Goal: Task Accomplishment & Management: Understand process/instructions

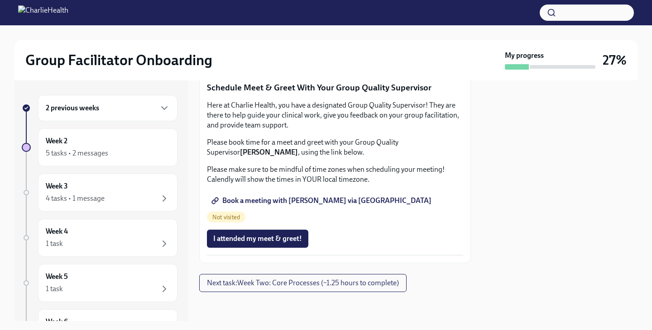
scroll to position [919, 0]
click at [294, 205] on span "Book a meeting with [PERSON_NAME] via [GEOGRAPHIC_DATA]" at bounding box center [322, 200] width 218 height 9
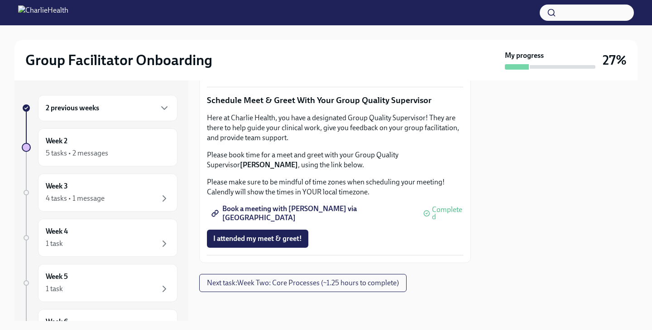
scroll to position [920, 0]
click at [320, 287] on span "Next task : Week Two: Core Processes (~1.25 hours to complete)" at bounding box center [303, 283] width 192 height 9
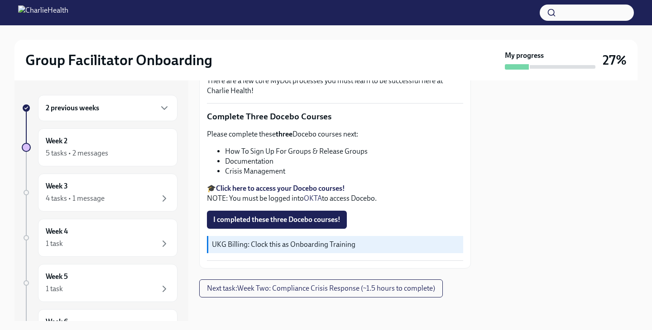
scroll to position [325, 0]
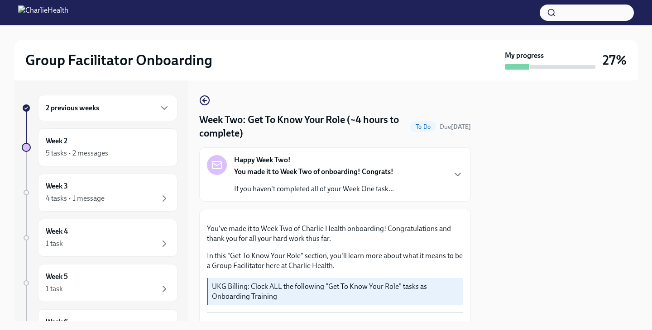
click at [337, 162] on div "Happy Week Two! You made it to Week Two of onboarding! Congrats! If you haven't…" at bounding box center [314, 174] width 160 height 39
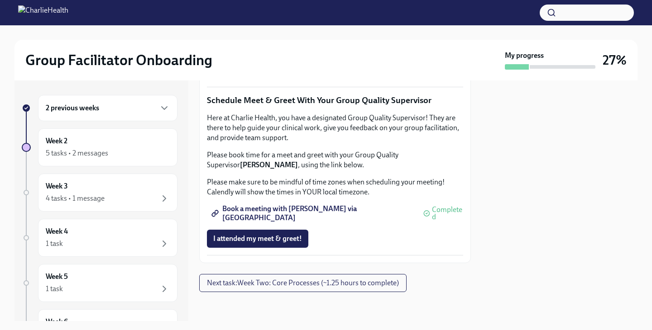
scroll to position [1220, 0]
click at [270, 285] on span "Next task : Week Two: Core Processes (~1.25 hours to complete)" at bounding box center [303, 283] width 192 height 9
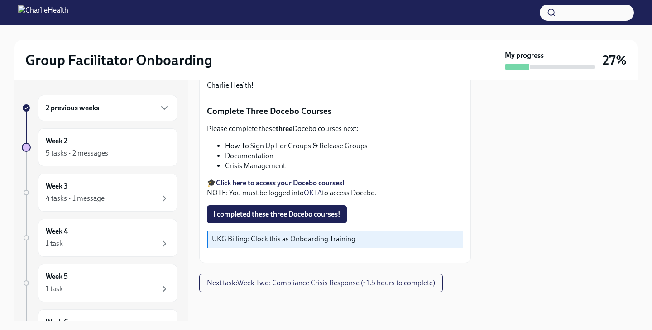
scroll to position [625, 0]
click at [257, 286] on span "Next task : Week Two: Compliance Crisis Response (~1.5 hours to complete)" at bounding box center [321, 283] width 228 height 9
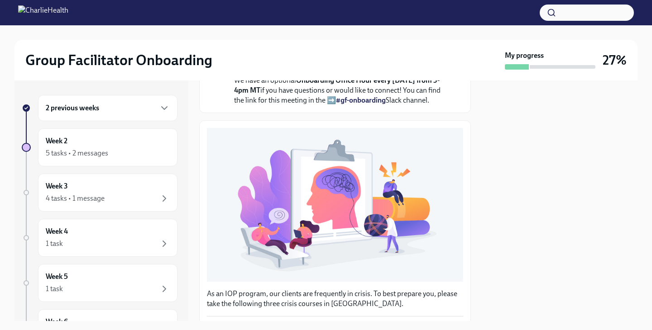
scroll to position [589, 0]
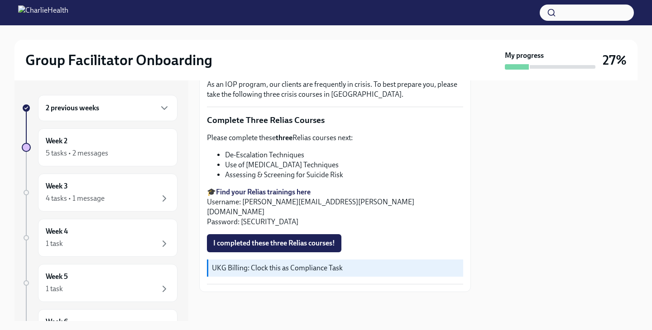
click at [265, 269] on p "UKG Billing: Clock this as Compliance Task" at bounding box center [336, 268] width 248 height 10
click at [220, 262] on div "UKG Billing: Clock this as Compliance Task" at bounding box center [335, 268] width 256 height 17
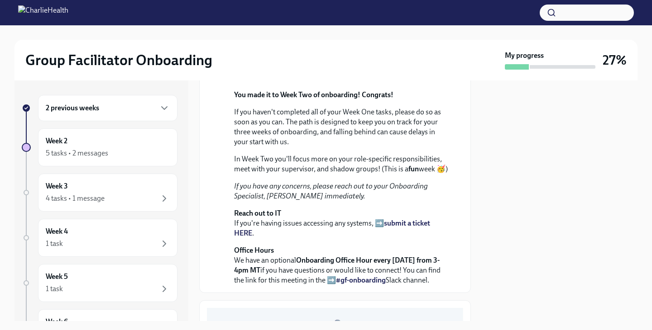
scroll to position [152, 0]
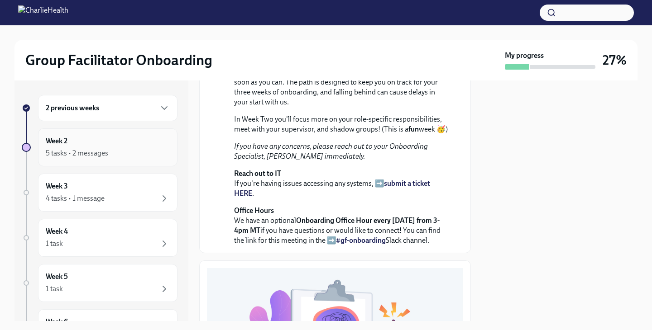
click at [79, 153] on div "5 tasks • 2 messages" at bounding box center [77, 153] width 62 height 10
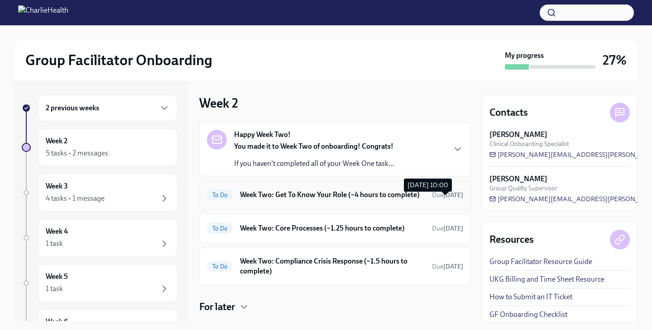
click at [432, 196] on span "Due in 5 days" at bounding box center [447, 195] width 31 height 8
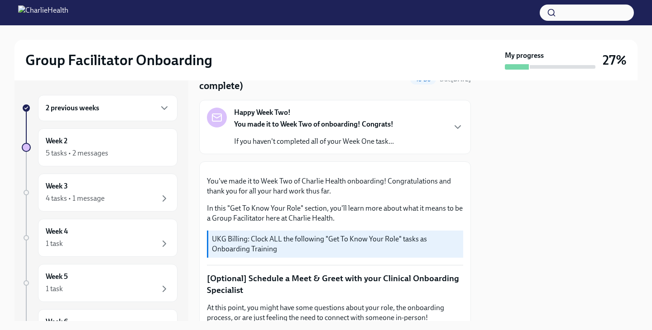
scroll to position [40, 0]
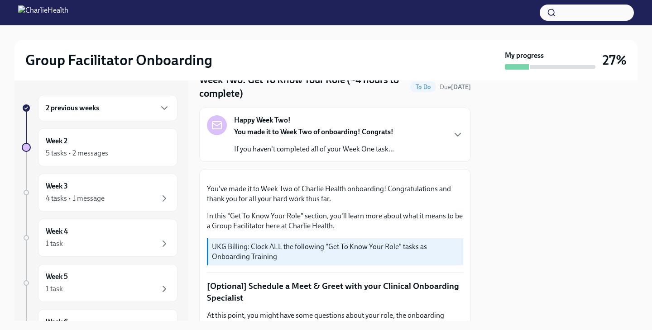
click at [426, 148] on div "Happy Week Two! You made it to Week Two of onboarding! Congrats! If you haven't…" at bounding box center [335, 134] width 256 height 39
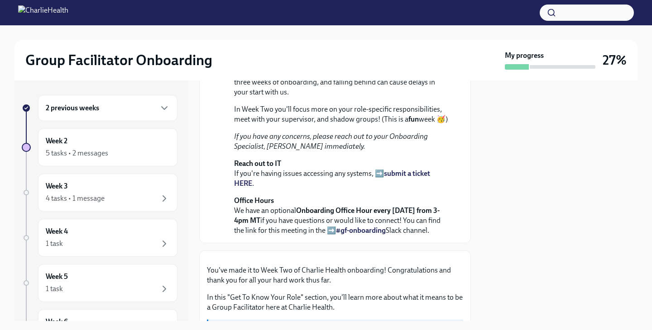
scroll to position [301, 0]
